Goal: Navigation & Orientation: Find specific page/section

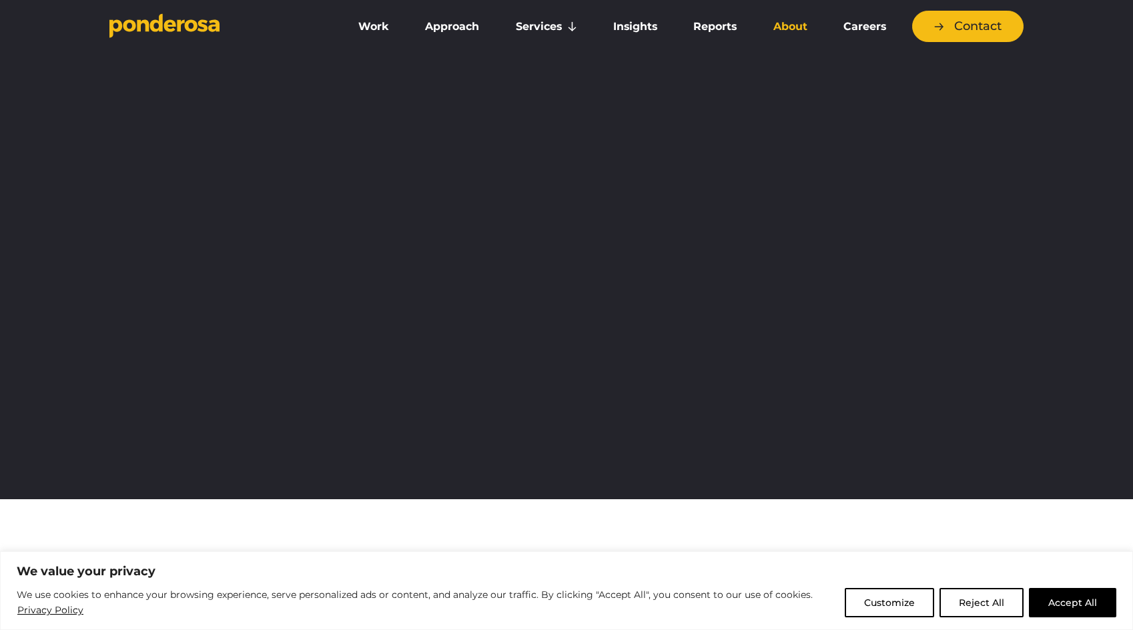
click at [795, 27] on link "About" at bounding box center [790, 27] width 65 height 28
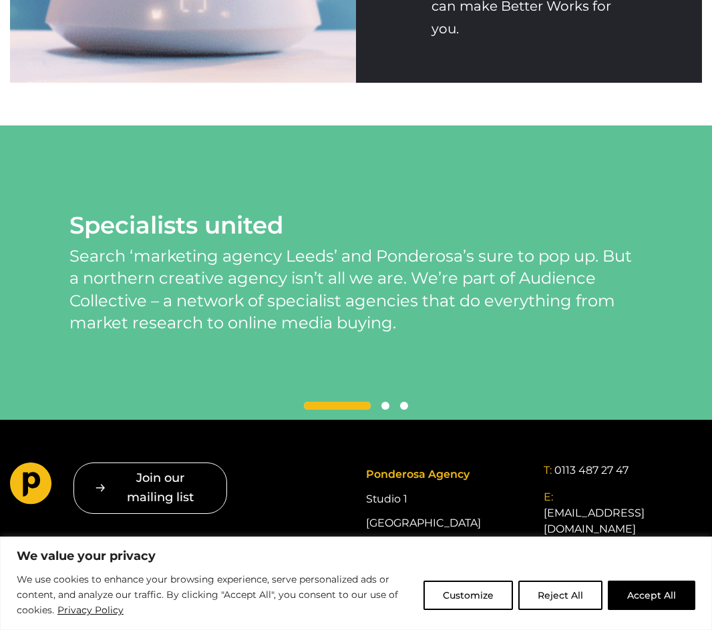
scroll to position [2978, 0]
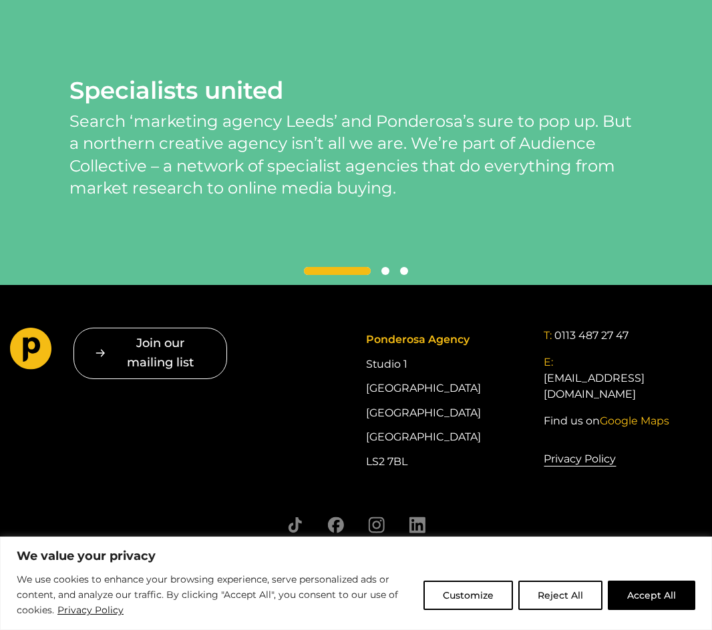
click at [388, 272] on span at bounding box center [385, 271] width 8 height 8
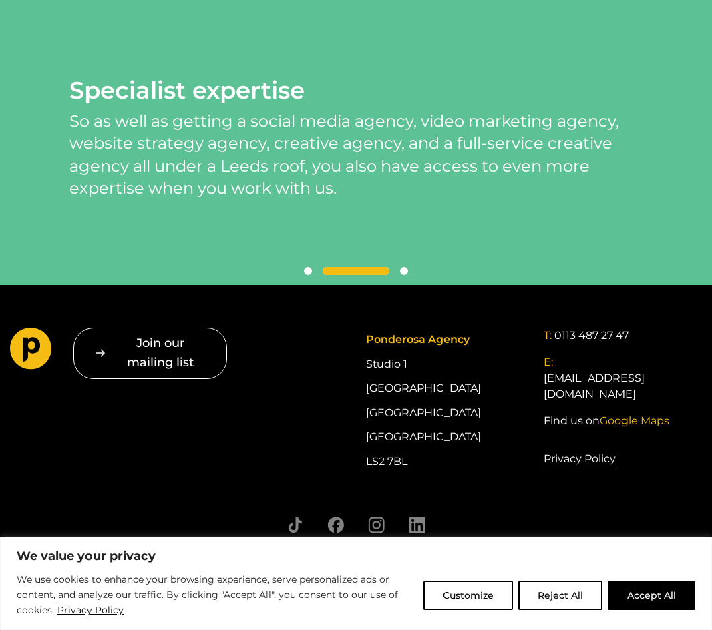
click at [406, 270] on span at bounding box center [404, 271] width 8 height 8
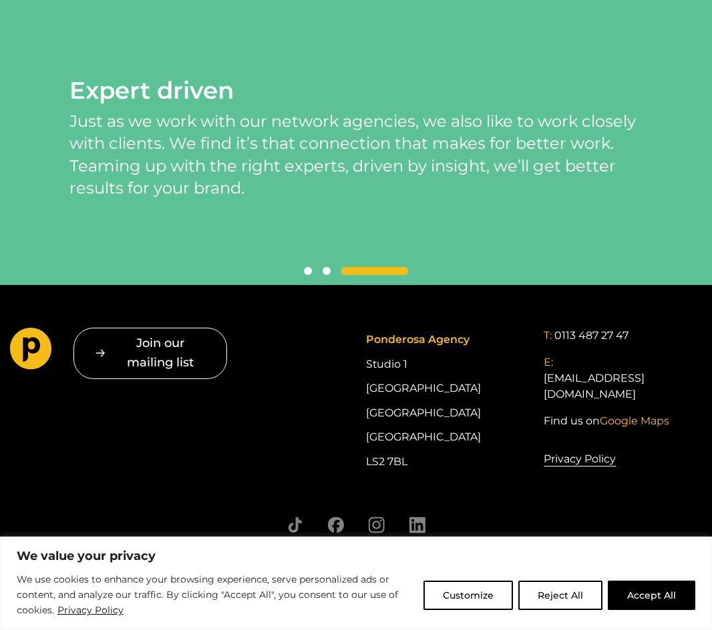
click at [325, 272] on span at bounding box center [326, 271] width 8 height 8
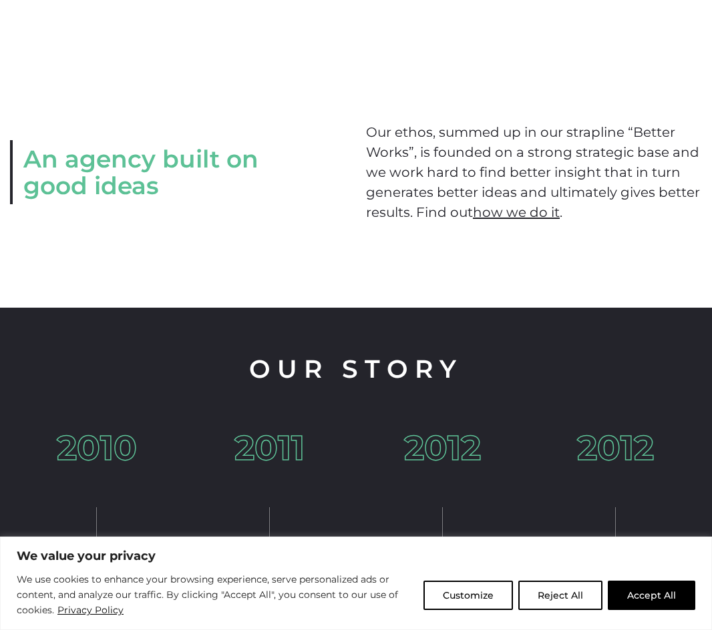
scroll to position [1450, 0]
